Goal: Information Seeking & Learning: Learn about a topic

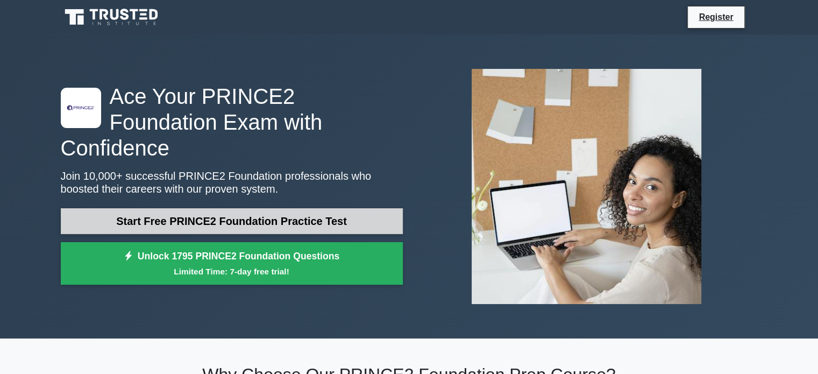
click at [268, 214] on link "Start Free PRINCE2 Foundation Practice Test" at bounding box center [232, 221] width 342 height 26
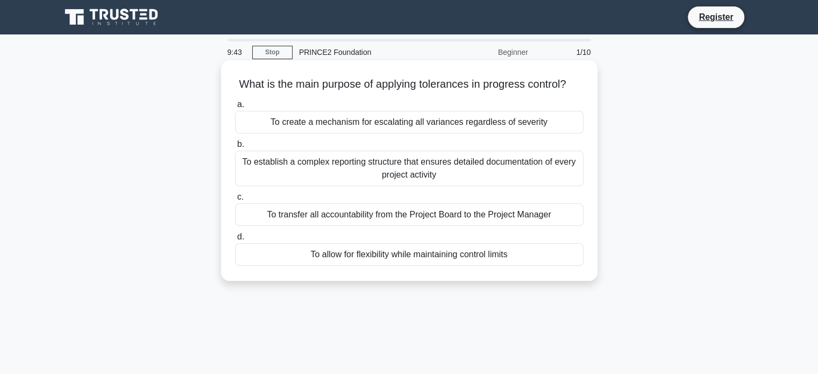
click at [485, 266] on div "To allow for flexibility while maintaining control limits" at bounding box center [409, 254] width 348 height 23
click at [235, 240] on input "d. To allow for flexibility while maintaining control limits" at bounding box center [235, 236] width 0 height 7
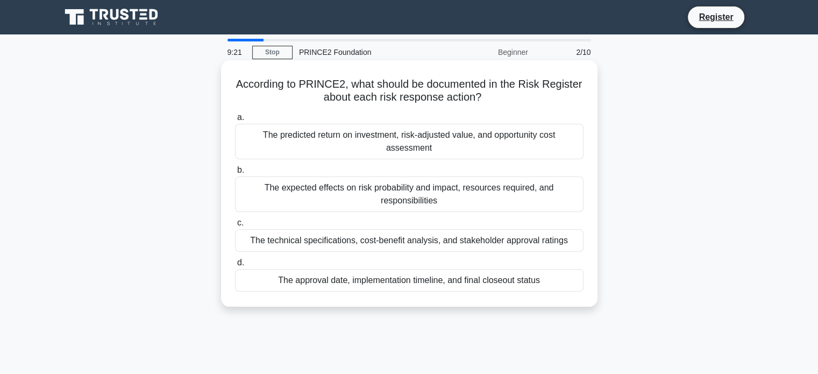
click at [469, 196] on div "The expected effects on risk probability and impact, resources required, and re…" at bounding box center [409, 193] width 348 height 35
click at [235, 174] on input "b. The expected effects on risk probability and impact, resources required, and…" at bounding box center [235, 170] width 0 height 7
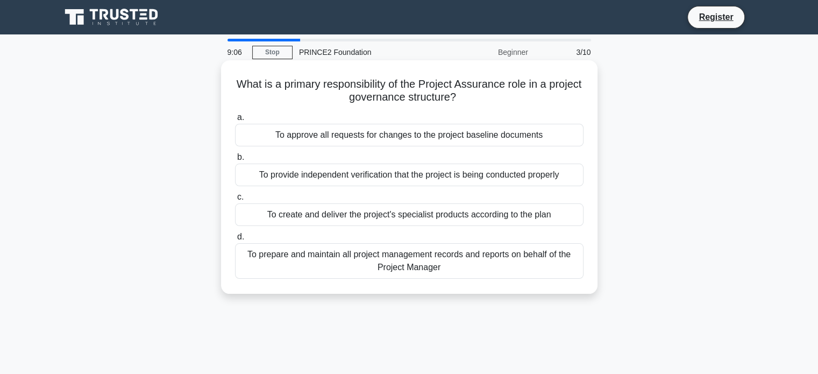
click at [447, 183] on div "To provide independent verification that the project is being conducted properly" at bounding box center [409, 174] width 348 height 23
click at [235, 161] on input "b. To provide independent verification that the project is being conducted prop…" at bounding box center [235, 157] width 0 height 7
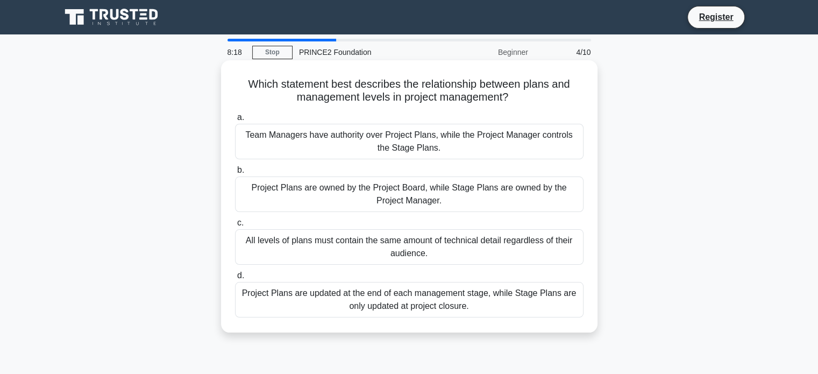
click at [331, 247] on div "All levels of plans must contain the same amount of technical detail regardless…" at bounding box center [409, 246] width 348 height 35
click at [235, 226] on input "c. All levels of plans must contain the same amount of technical detail regardl…" at bounding box center [235, 222] width 0 height 7
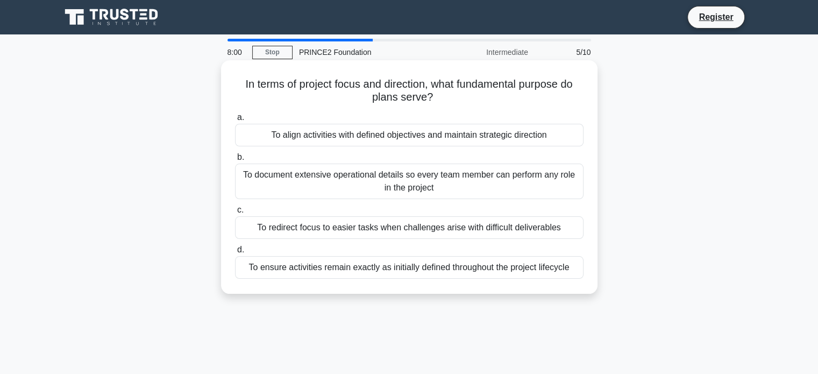
click at [296, 271] on div "To ensure activities remain exactly as initially defined throughout the project…" at bounding box center [409, 267] width 348 height 23
click at [235, 253] on input "d. To ensure activities remain exactly as initially defined throughout the proj…" at bounding box center [235, 249] width 0 height 7
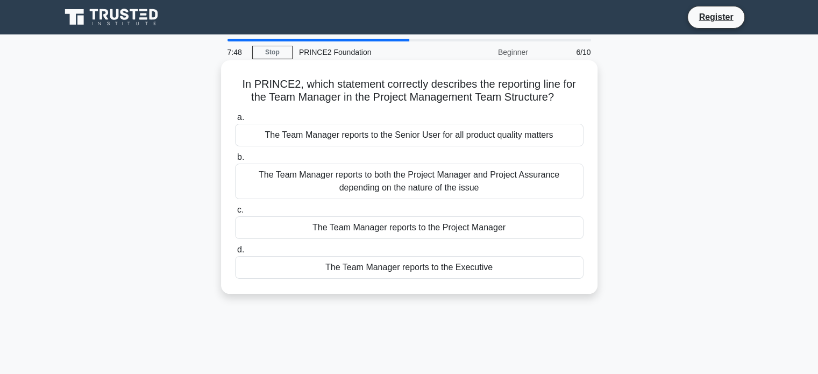
click at [325, 179] on div "The Team Manager reports to both the Project Manager and Project Assurance depe…" at bounding box center [409, 180] width 348 height 35
click at [235, 161] on input "b. The Team Manager reports to both the Project Manager and Project Assurance d…" at bounding box center [235, 157] width 0 height 7
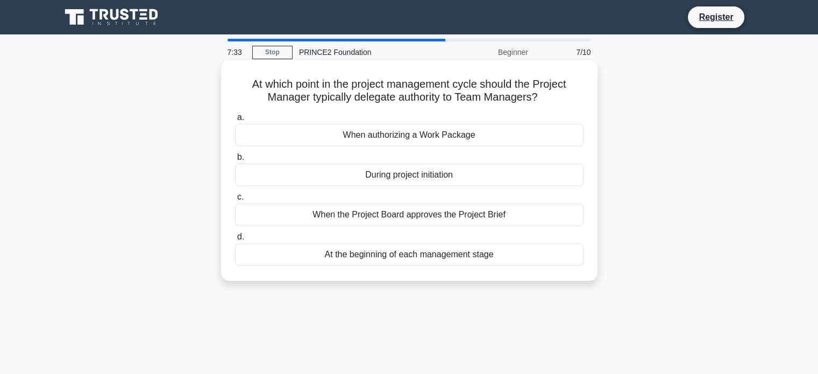
click at [415, 137] on div "When authorizing a Work Package" at bounding box center [409, 135] width 348 height 23
click at [235, 121] on input "a. When authorizing a Work Package" at bounding box center [235, 117] width 0 height 7
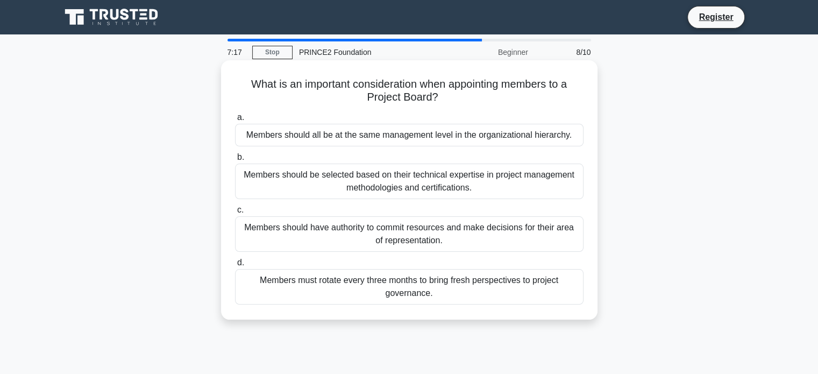
click at [329, 232] on div "Members should have authority to commit resources and make decisions for their …" at bounding box center [409, 233] width 348 height 35
click at [235, 213] on input "c. Members should have authority to commit resources and make decisions for the…" at bounding box center [235, 209] width 0 height 7
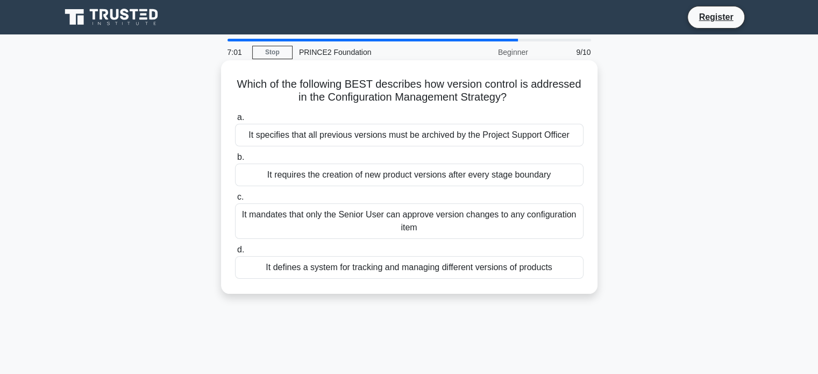
click at [414, 270] on div "It defines a system for tracking and managing different versions of products" at bounding box center [409, 267] width 348 height 23
click at [235, 253] on input "d. It defines a system for tracking and managing different versions of products" at bounding box center [235, 249] width 0 height 7
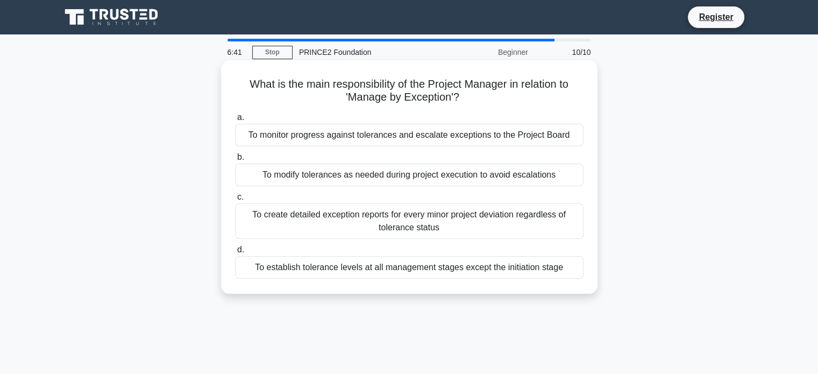
click at [364, 135] on div "To monitor progress against tolerances and escalate exceptions to the Project B…" at bounding box center [409, 135] width 348 height 23
click at [235, 121] on input "a. To monitor progress against tolerances and escalate exceptions to the Projec…" at bounding box center [235, 117] width 0 height 7
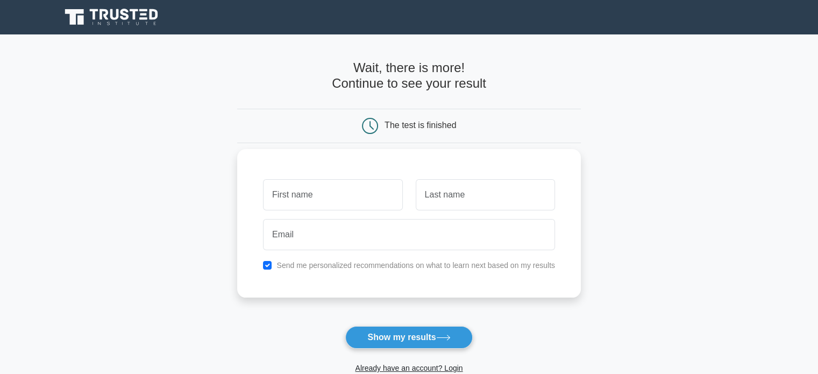
click at [319, 200] on input "text" at bounding box center [332, 194] width 139 height 31
type input "Rozhin"
click at [458, 208] on input "text" at bounding box center [485, 194] width 139 height 31
type input "s"
drag, startPoint x: 314, startPoint y: 202, endPoint x: 271, endPoint y: 202, distance: 43.5
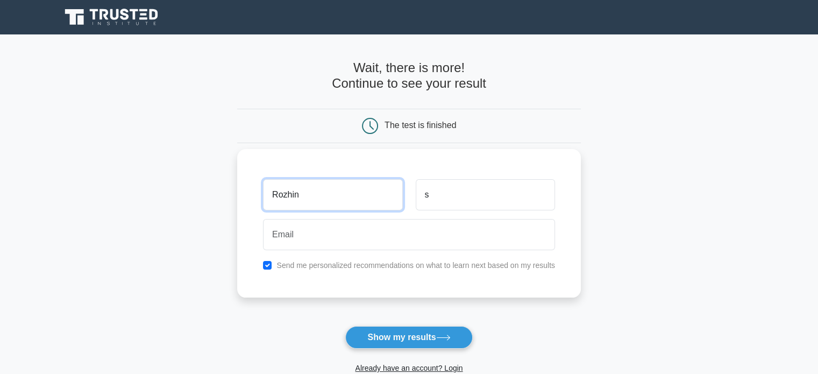
click at [271, 202] on input "Rozhin" at bounding box center [332, 194] width 139 height 31
type input "rose"
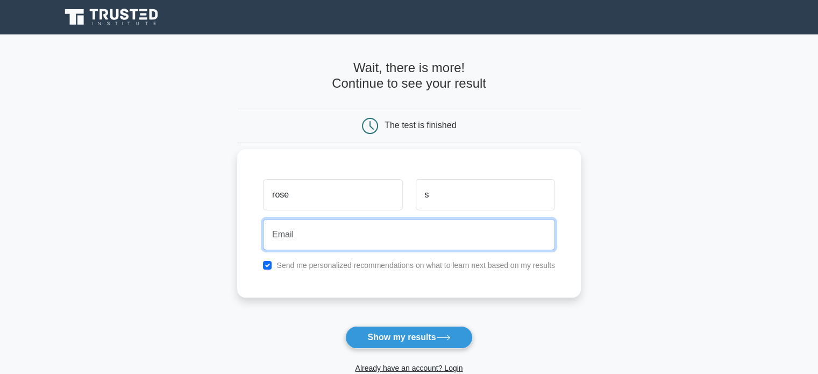
click at [339, 235] on input "email" at bounding box center [409, 234] width 292 height 31
type input "rozhins@yahoo.com"
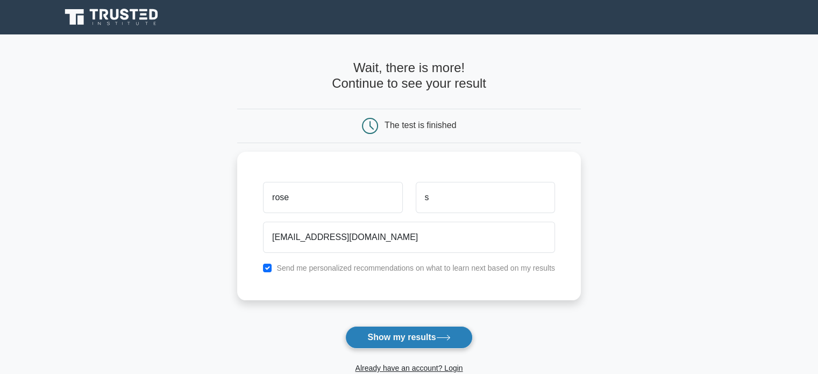
click at [412, 338] on button "Show my results" at bounding box center [408, 337] width 127 height 23
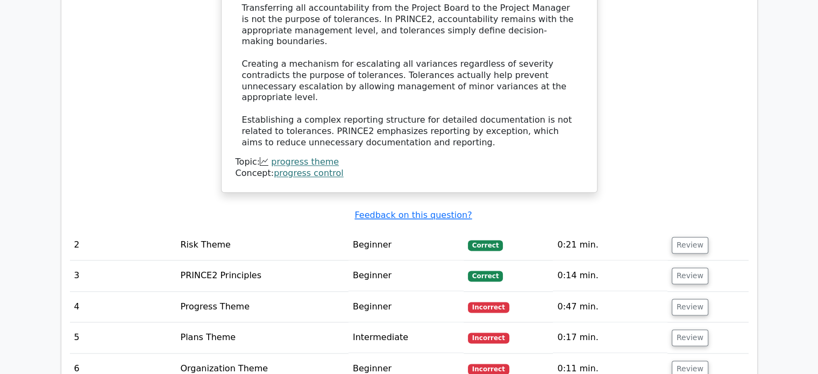
scroll to position [1452, 0]
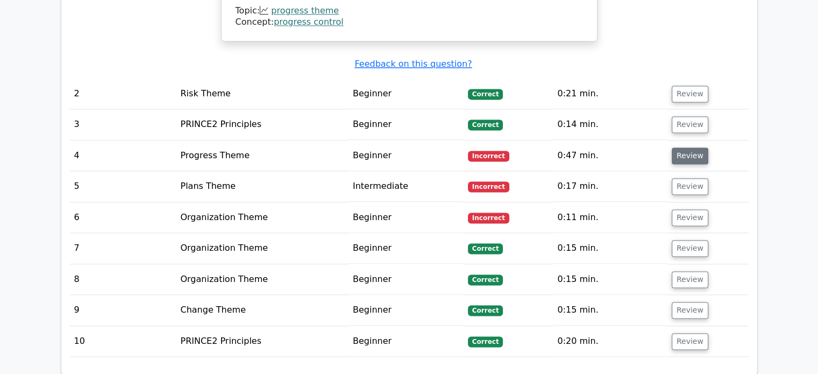
click at [685, 147] on button "Review" at bounding box center [689, 155] width 37 height 17
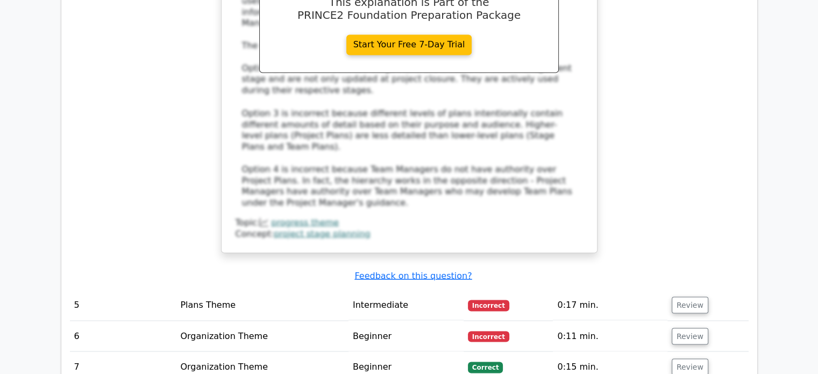
scroll to position [2043, 0]
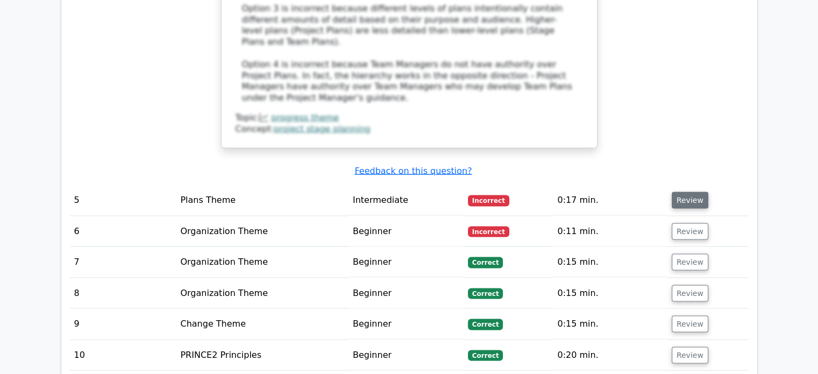
click at [697, 191] on button "Review" at bounding box center [689, 199] width 37 height 17
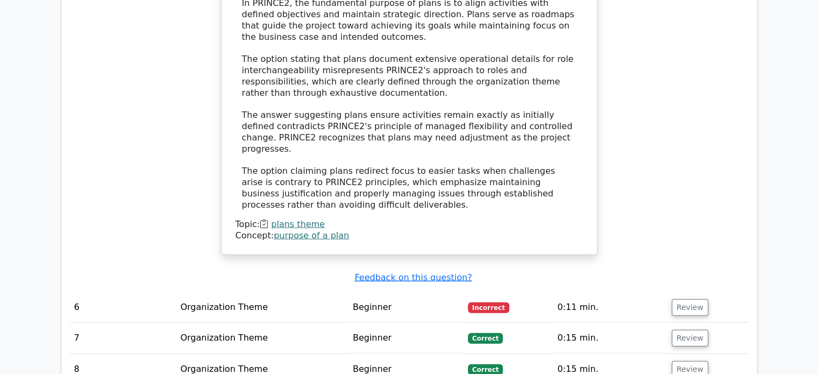
scroll to position [2580, 0]
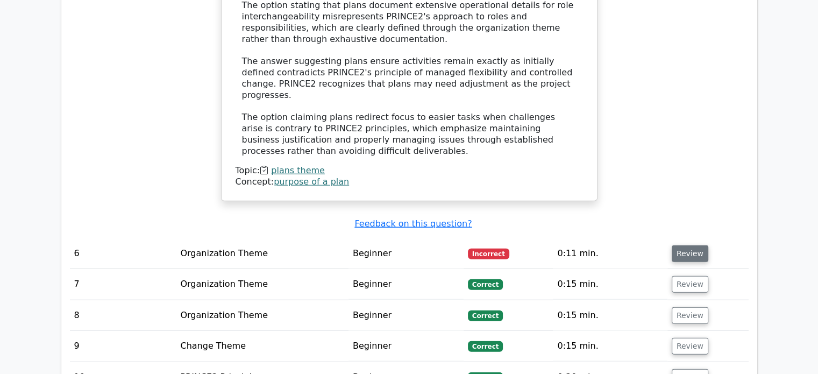
click at [692, 245] on button "Review" at bounding box center [689, 253] width 37 height 17
